Goal: Task Accomplishment & Management: Use online tool/utility

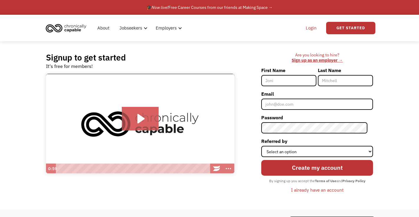
click at [309, 26] on link "Login" at bounding box center [311, 28] width 18 height 19
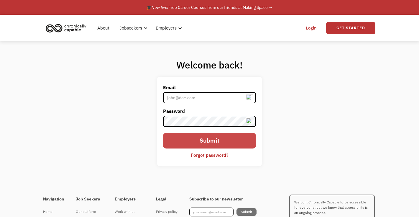
type input "coletteboudreaustall@gmail.com"
click at [217, 138] on input "Submit" at bounding box center [209, 141] width 93 height 16
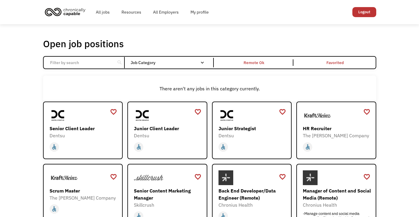
click at [64, 63] on input "Email Form" at bounding box center [80, 62] width 66 height 11
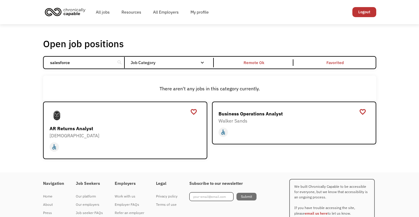
drag, startPoint x: 77, startPoint y: 64, endPoint x: 31, endPoint y: 63, distance: 46.5
click at [31, 63] on div "Open job positions You have X liked items Search salesforce search Filter by ca…" at bounding box center [209, 98] width 419 height 148
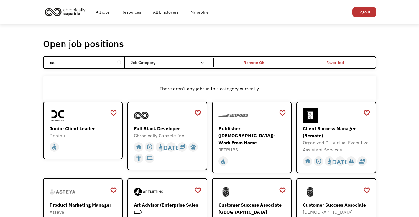
type input "s"
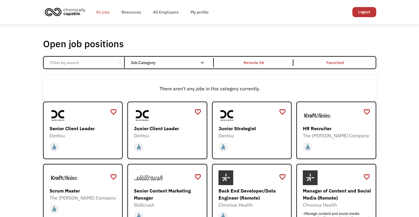
click at [100, 11] on link "All jobs" at bounding box center [103, 12] width 26 height 19
click at [57, 59] on input "Email Form" at bounding box center [80, 62] width 66 height 11
type input "lincoln"
click input "Email Form" at bounding box center [0, 0] width 0 height 0
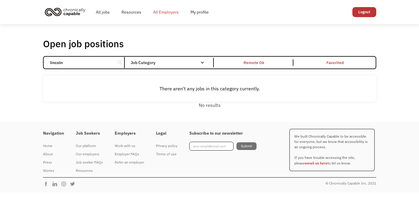
click at [171, 10] on link "All Employers" at bounding box center [165, 12] width 37 height 19
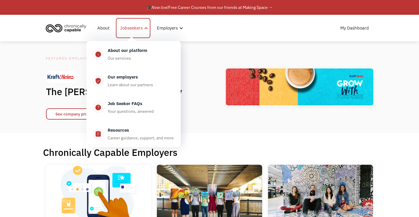
click at [141, 26] on div "Jobseekers" at bounding box center [131, 27] width 23 height 7
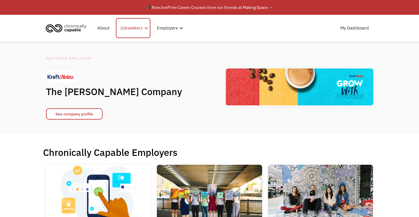
click at [142, 26] on div "Jobseekers" at bounding box center [131, 27] width 23 height 7
click at [103, 28] on link "About" at bounding box center [103, 28] width 19 height 19
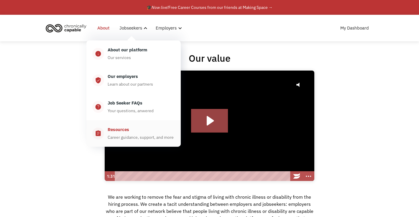
scroll to position [2, 0]
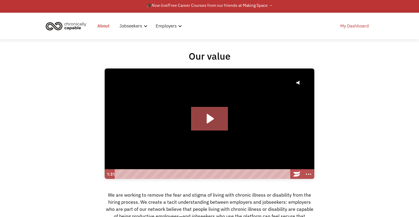
click at [359, 29] on link "My Dashboard" at bounding box center [354, 25] width 36 height 19
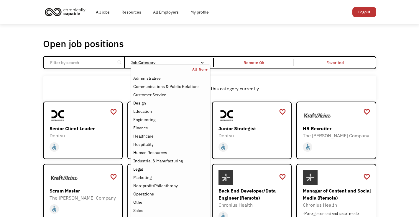
click at [206, 61] on div "Job Category" at bounding box center [170, 62] width 79 height 4
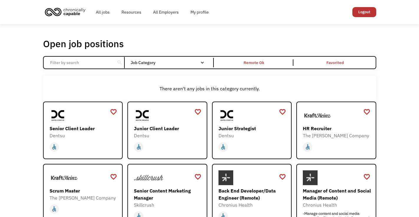
click at [199, 60] on div "Job Category" at bounding box center [170, 62] width 79 height 4
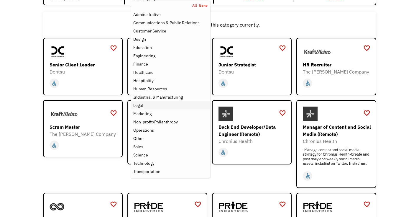
scroll to position [55, 0]
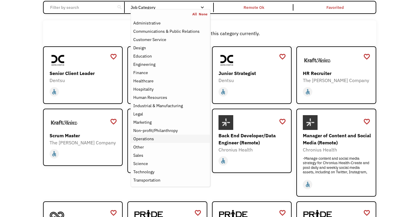
click at [143, 138] on div "Operations" at bounding box center [143, 138] width 21 height 7
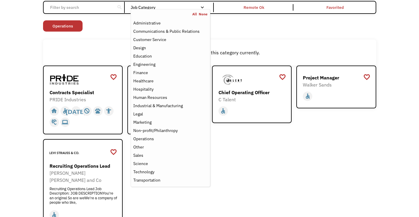
click at [281, 39] on div "Open job positions You have X liked items Search search Filter by category Admi…" at bounding box center [209, 105] width 333 height 244
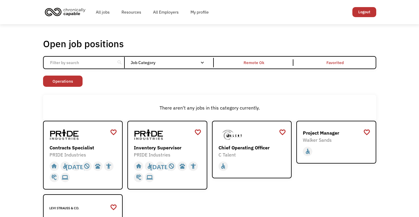
click at [85, 62] on input "Email Form" at bounding box center [80, 62] width 66 height 11
click at [59, 64] on input "Email Form" at bounding box center [80, 62] width 66 height 11
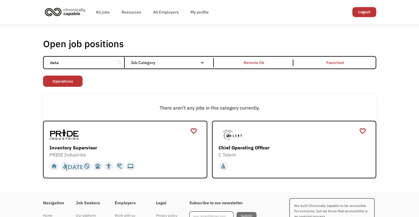
type input "data"
click at [198, 62] on div "Job Category" at bounding box center [170, 62] width 79 height 4
click at [202, 62] on div "Email Form" at bounding box center [202, 62] width 4 height 4
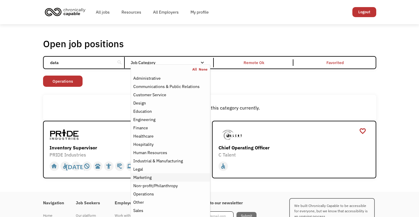
click at [143, 174] on div "Marketing" at bounding box center [142, 177] width 18 height 7
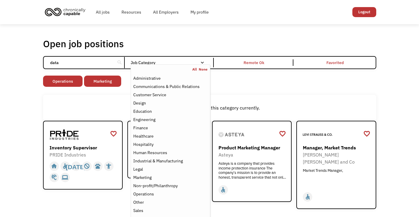
click at [327, 93] on div "Open job positions You have X liked items Search data search Filter by category…" at bounding box center [209, 123] width 333 height 171
click at [151, 75] on div "Administrative" at bounding box center [146, 78] width 27 height 7
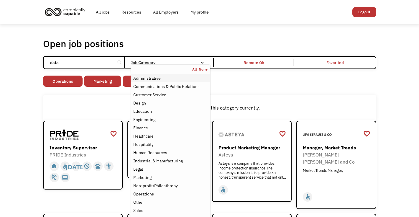
click at [147, 80] on div "Administrative" at bounding box center [146, 78] width 27 height 7
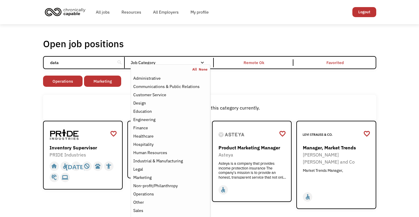
click at [222, 85] on div "Non-profit/Philanthropy Other Transportation Technology Science Sales Operation…" at bounding box center [209, 81] width 333 height 13
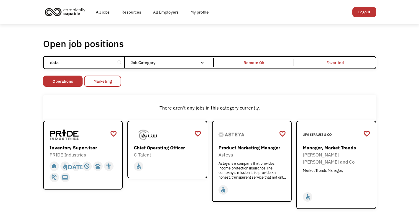
click at [104, 81] on link "Marketing" at bounding box center [102, 80] width 37 height 11
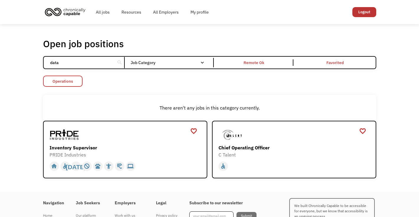
click at [72, 82] on link "Operations" at bounding box center [62, 80] width 39 height 11
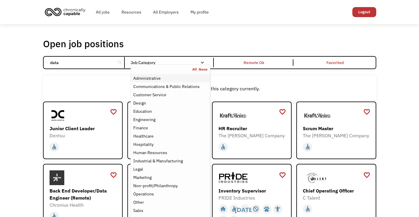
click at [153, 76] on div "Administrative" at bounding box center [146, 78] width 27 height 7
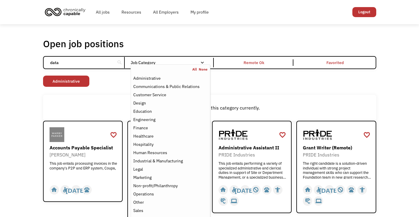
click at [363, 94] on div "Open job positions You have X liked items Search data search Filter by category…" at bounding box center [209, 129] width 333 height 182
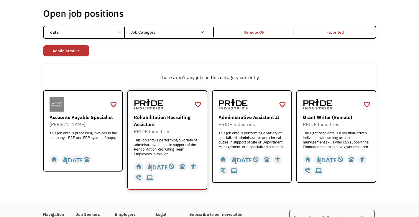
scroll to position [27, 0]
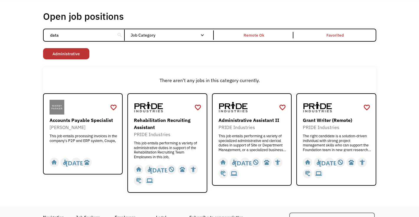
drag, startPoint x: 73, startPoint y: 39, endPoint x: 39, endPoint y: 32, distance: 34.7
click at [39, 33] on div "Open job positions You have X liked items Search data search Filter by category…" at bounding box center [209, 101] width 345 height 187
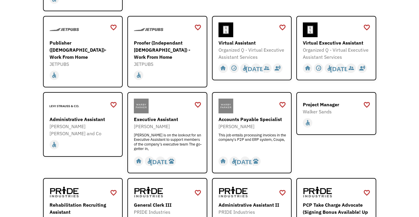
scroll to position [194, 0]
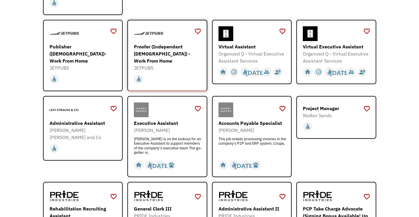
click at [176, 46] on div "Proofer (Independant Contractor) - Work From Home" at bounding box center [168, 53] width 68 height 21
click at [325, 105] on div "Project Manager" at bounding box center [337, 108] width 68 height 7
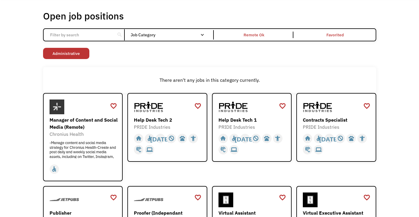
scroll to position [0, 0]
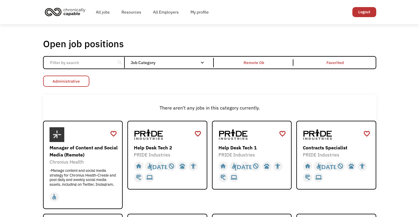
click at [77, 82] on link "Administrative" at bounding box center [66, 80] width 46 height 11
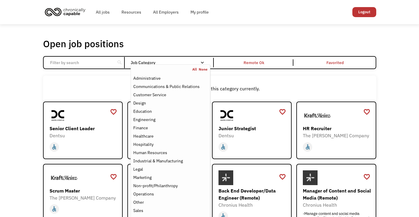
click at [201, 60] on div "Email Form" at bounding box center [202, 62] width 4 height 4
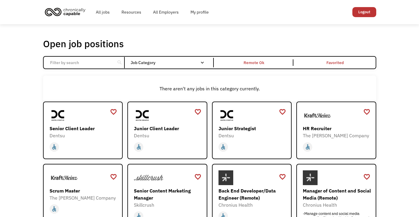
click at [204, 62] on div "Email Form" at bounding box center [202, 62] width 4 height 4
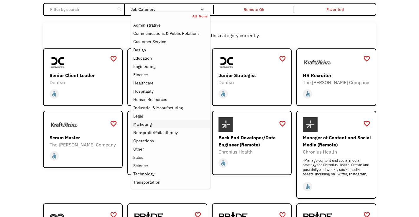
scroll to position [56, 0]
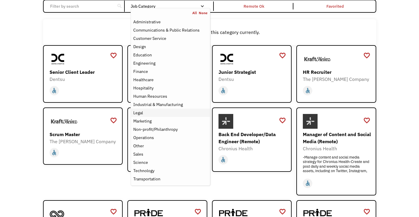
click at [141, 111] on div "Legal" at bounding box center [138, 112] width 10 height 7
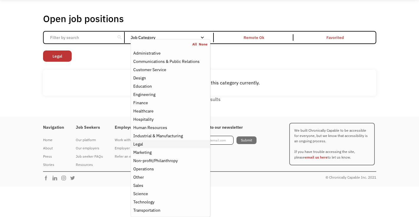
scroll to position [25, 0]
click at [202, 38] on div "Email Form" at bounding box center [202, 37] width 4 height 4
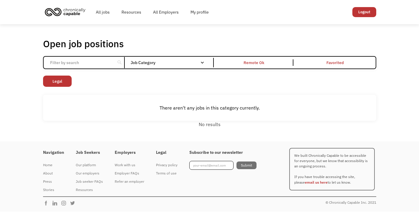
scroll to position [0, 0]
click at [202, 38] on div "Open job positions You have X liked items Search" at bounding box center [209, 44] width 333 height 12
click at [63, 82] on link "Legal" at bounding box center [57, 80] width 29 height 11
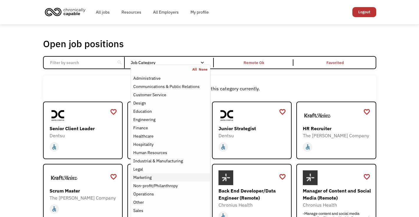
click at [143, 177] on div "Marketing" at bounding box center [142, 177] width 18 height 7
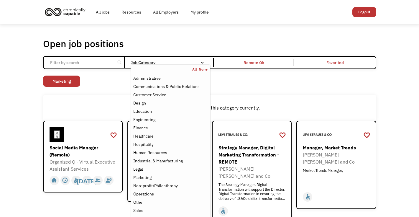
click at [238, 90] on div "Open job positions You have X liked items Search search Filter by category Admi…" at bounding box center [209, 173] width 333 height 271
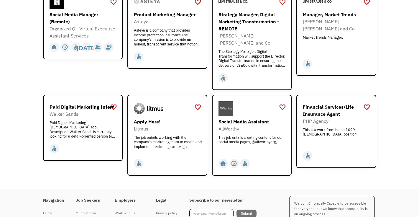
scroll to position [125, 0]
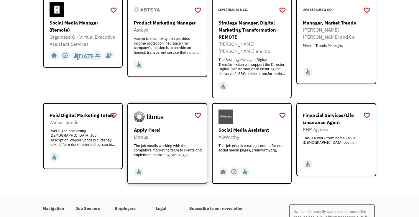
click at [179, 143] on div "The job entails working with the company's marketing team to create and impleme…" at bounding box center [168, 152] width 68 height 18
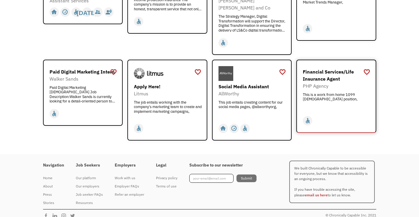
scroll to position [0, 0]
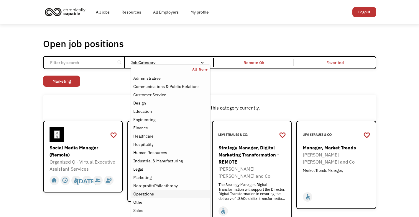
click at [142, 194] on div "Operations" at bounding box center [143, 193] width 21 height 7
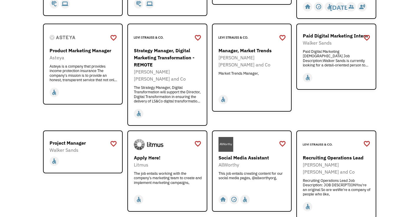
scroll to position [174, 0]
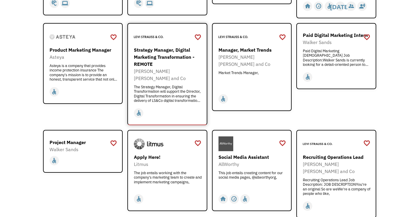
click at [161, 51] on div "Strategy Manager, Digital Marketing Transformation - REMOTE" at bounding box center [168, 56] width 68 height 21
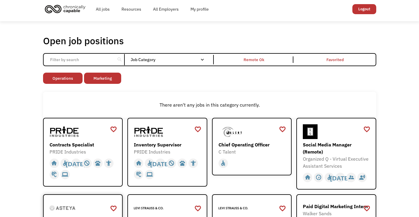
scroll to position [0, 0]
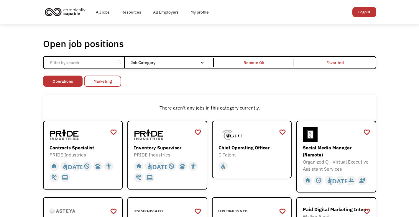
click at [103, 80] on link "Marketing" at bounding box center [102, 80] width 37 height 11
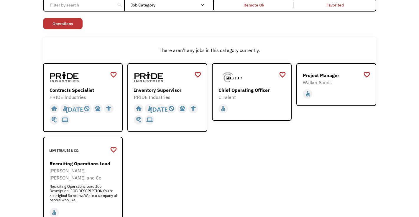
scroll to position [60, 0]
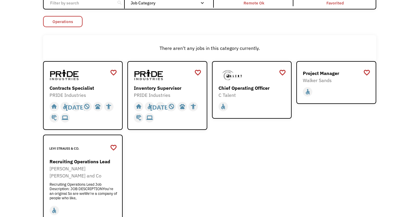
click at [65, 22] on link "Operations" at bounding box center [62, 21] width 39 height 11
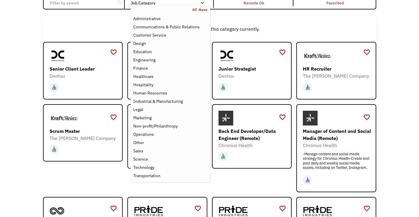
click at [201, 2] on div "Email Form" at bounding box center [202, 3] width 4 height 4
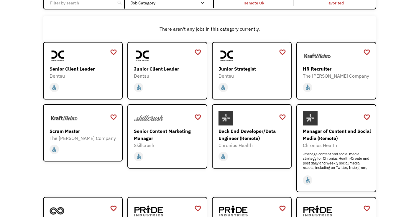
click at [201, 2] on div "Email Form" at bounding box center [202, 3] width 4 height 4
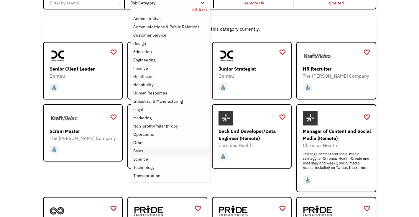
click at [142, 149] on div "Sales" at bounding box center [138, 150] width 10 height 7
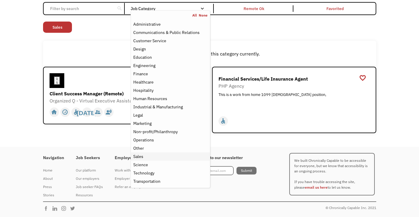
scroll to position [53, 0]
click at [238, 154] on div "Subscribe to our newsletter Submit Thank you! You're now subscribed to our news…" at bounding box center [228, 175] width 79 height 50
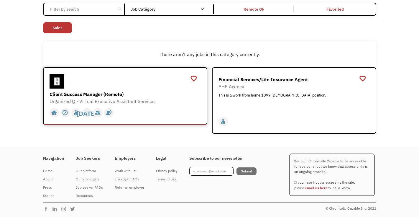
click at [90, 94] on div "Client Success Manager (Remote)" at bounding box center [125, 93] width 153 height 7
click at [62, 25] on link "Sales" at bounding box center [57, 27] width 29 height 11
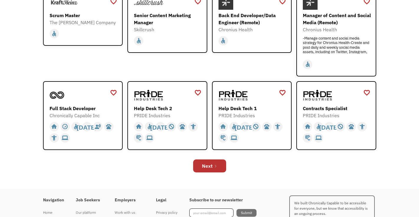
scroll to position [176, 0]
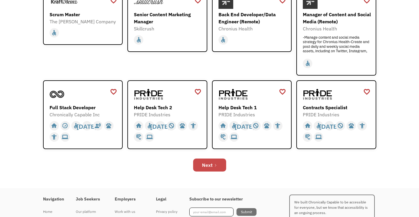
click at [212, 166] on link "Next" at bounding box center [209, 164] width 33 height 13
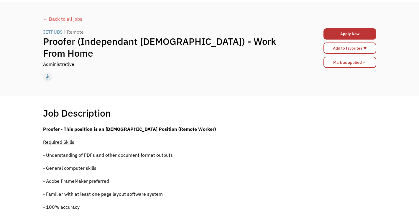
scroll to position [26, 0]
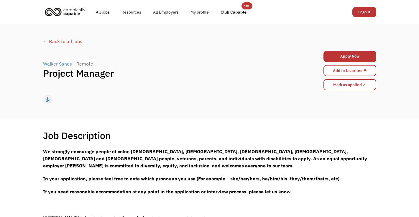
click at [57, 64] on div "Walker Sands" at bounding box center [57, 63] width 29 height 7
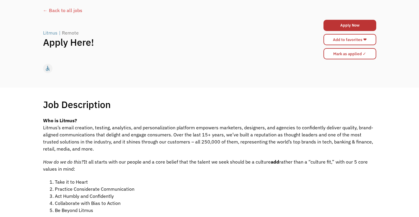
scroll to position [32, 0]
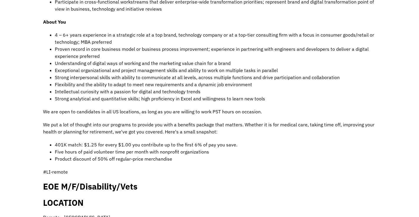
scroll to position [358, 0]
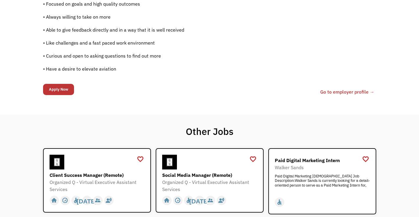
scroll to position [460, 0]
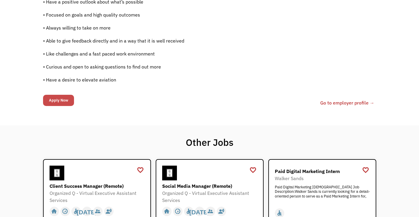
click at [58, 101] on input "Apply Now" at bounding box center [58, 100] width 31 height 11
click at [61, 98] on input "Apply Now" at bounding box center [58, 100] width 31 height 11
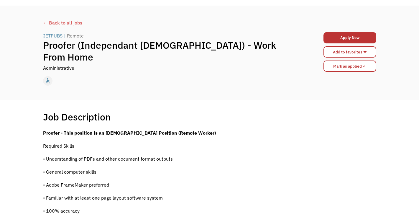
scroll to position [0, 0]
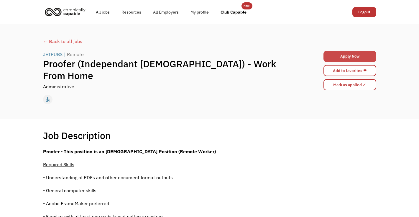
click at [353, 54] on link "Apply Now" at bounding box center [349, 56] width 53 height 11
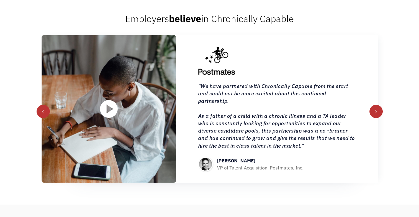
scroll to position [619, 0]
